Goal: Information Seeking & Learning: Learn about a topic

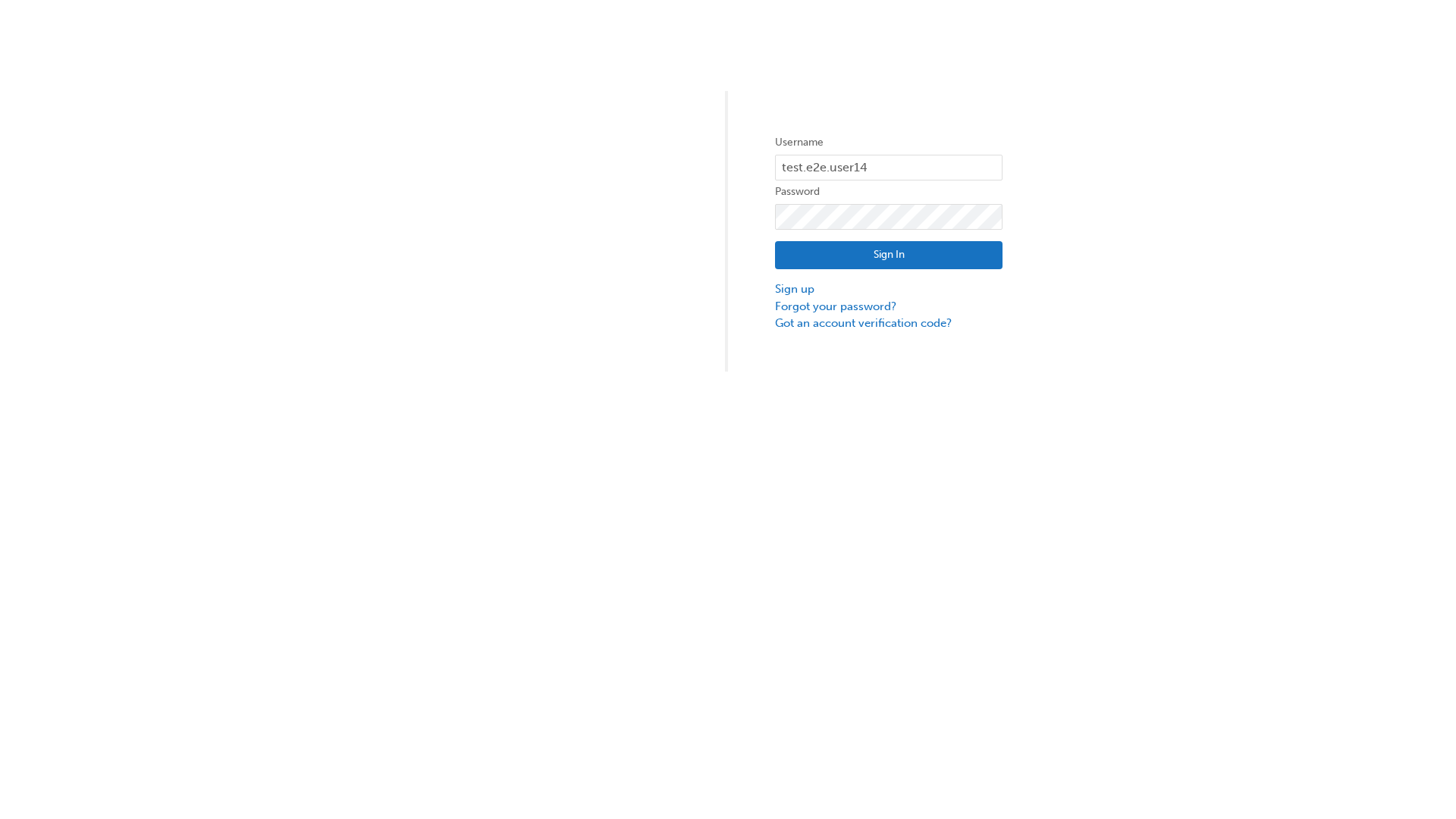
type input "test.e2e.user14"
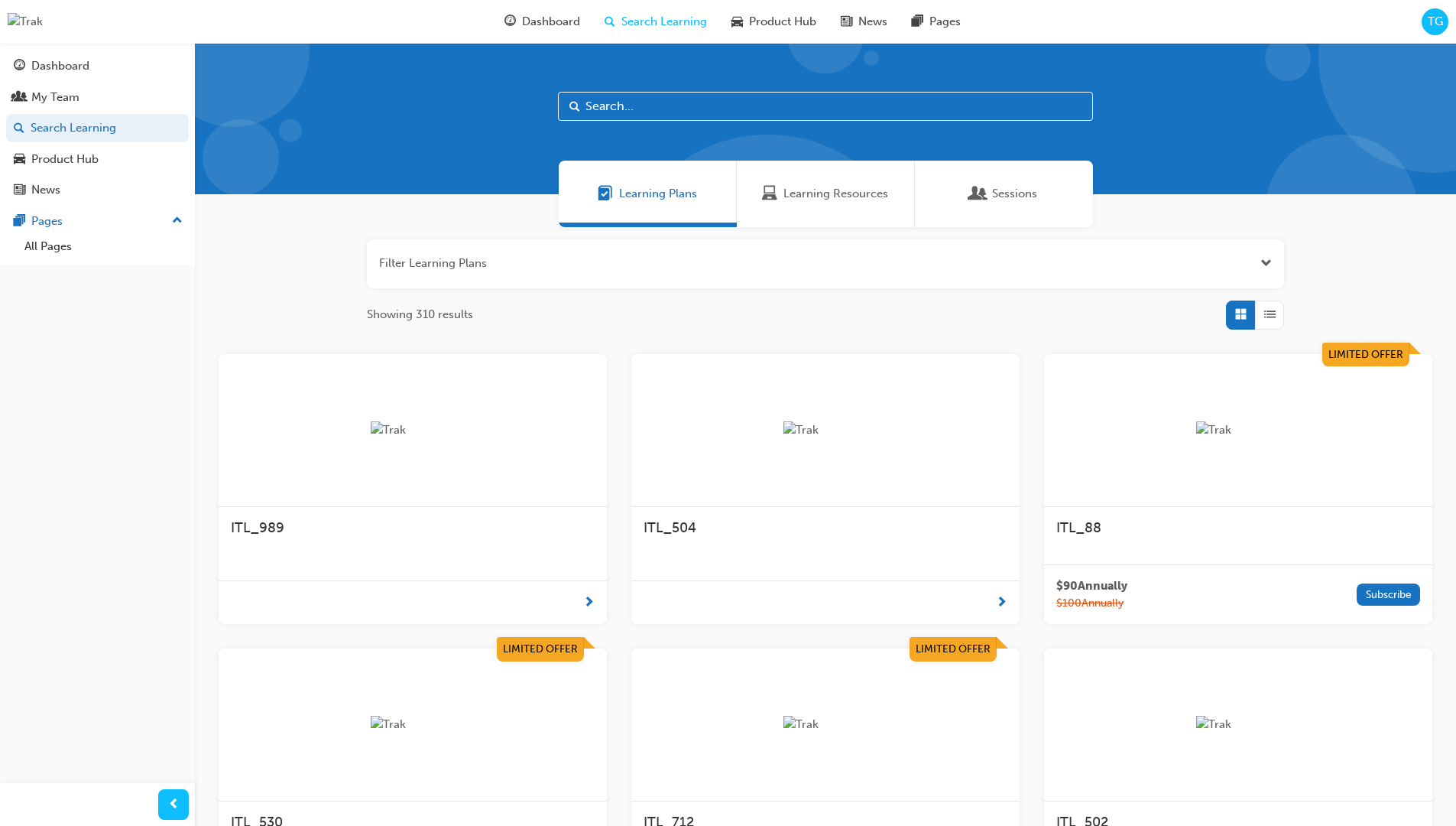
scroll to position [212, 0]
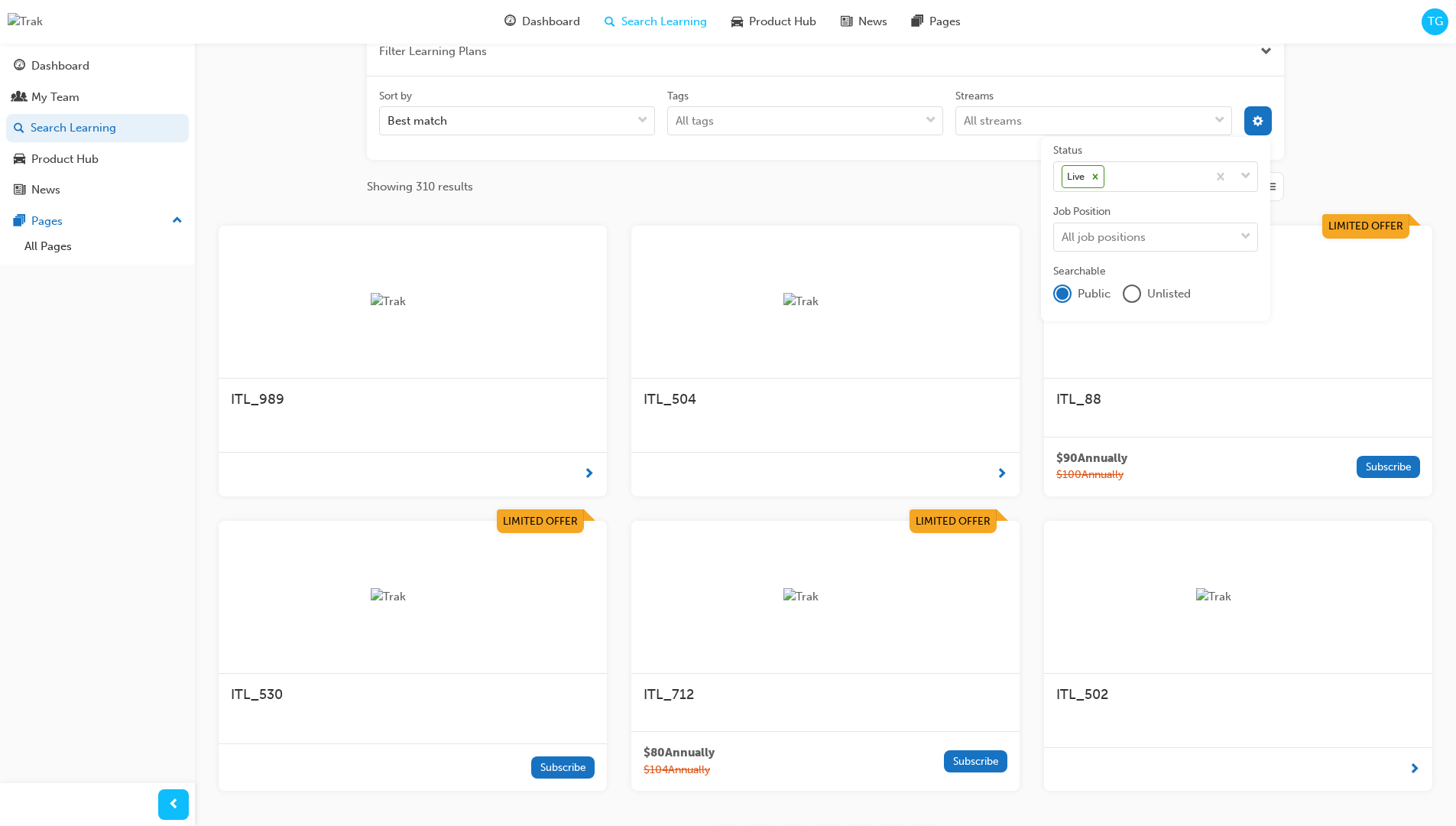
scroll to position [276, 0]
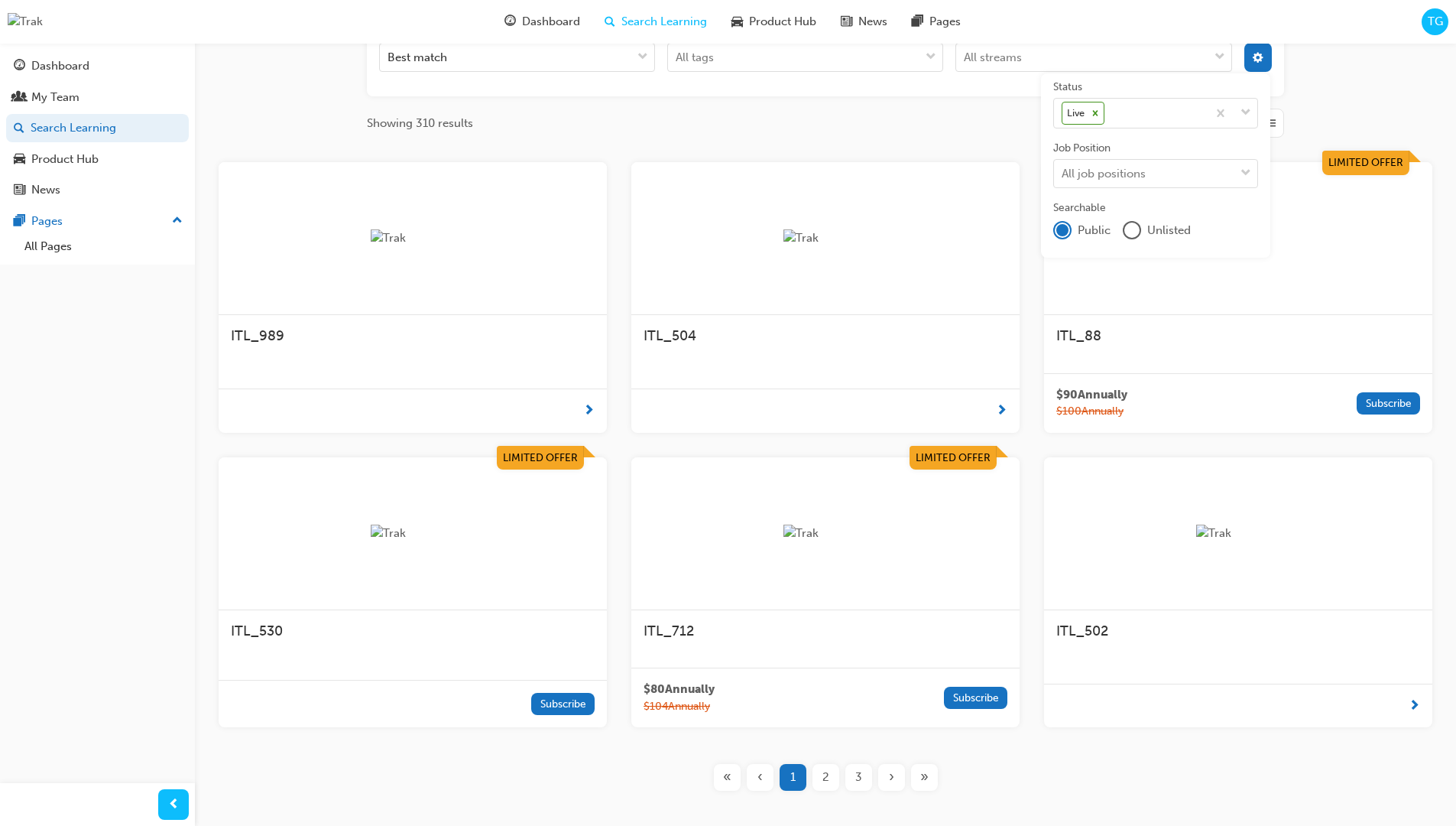
click at [966, 64] on input "Streams All streams" at bounding box center [965, 57] width 2 height 13
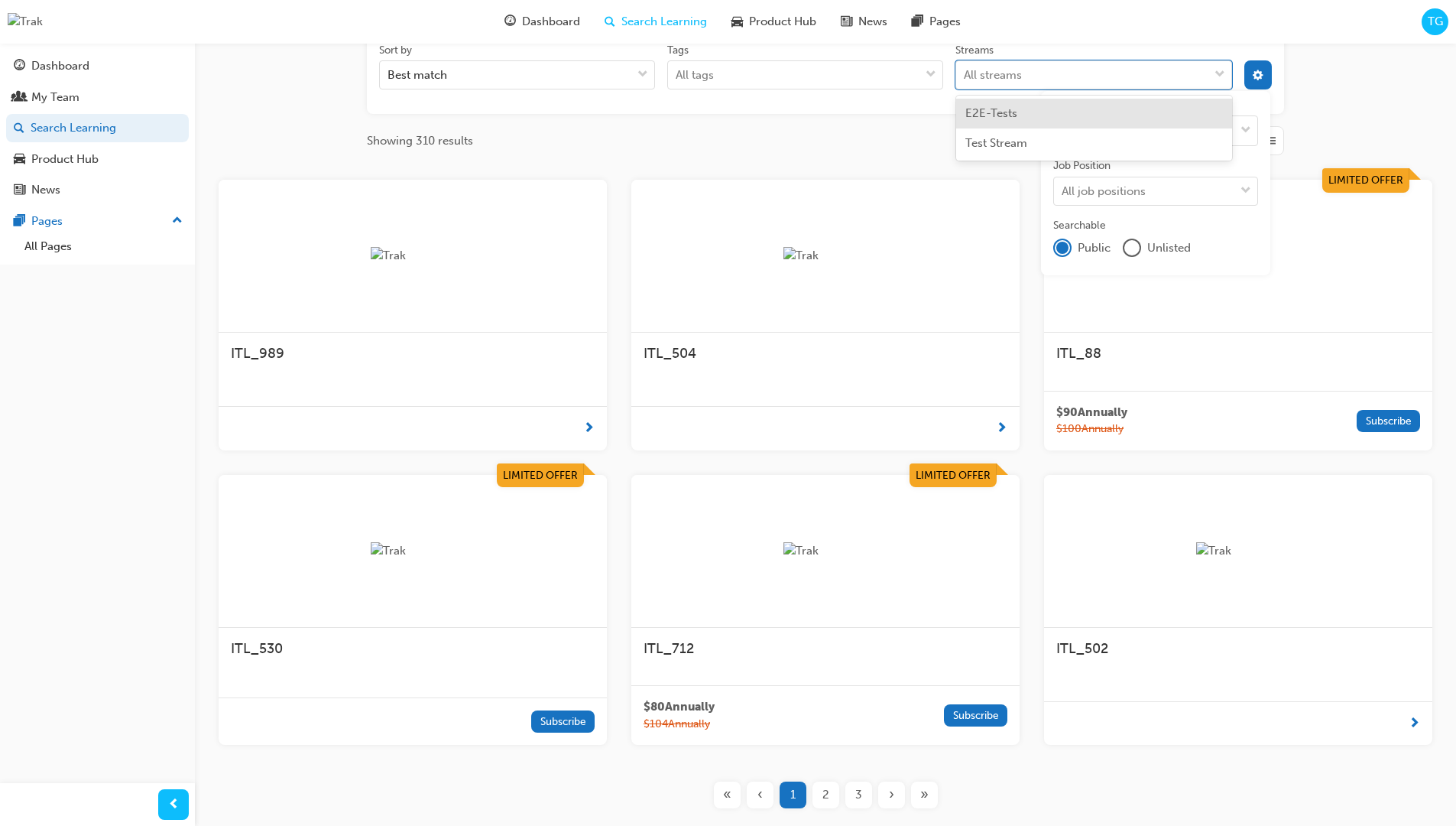
click at [966, 75] on input "Streams option E2E-Tests focused, 1 of 2. 2 results available. Use Up and Down …" at bounding box center [965, 74] width 2 height 13
click at [1005, 75] on input "Streams 0 results available for search term Product. Select is focused ,type to…" at bounding box center [985, 74] width 41 height 13
